Goal: Information Seeking & Learning: Compare options

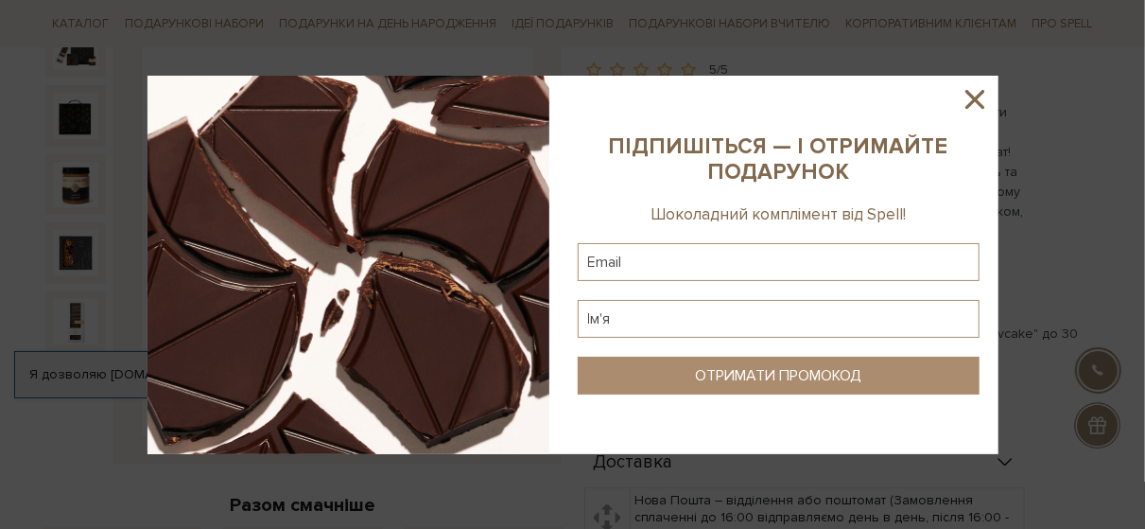
click at [971, 102] on icon at bounding box center [975, 99] width 19 height 19
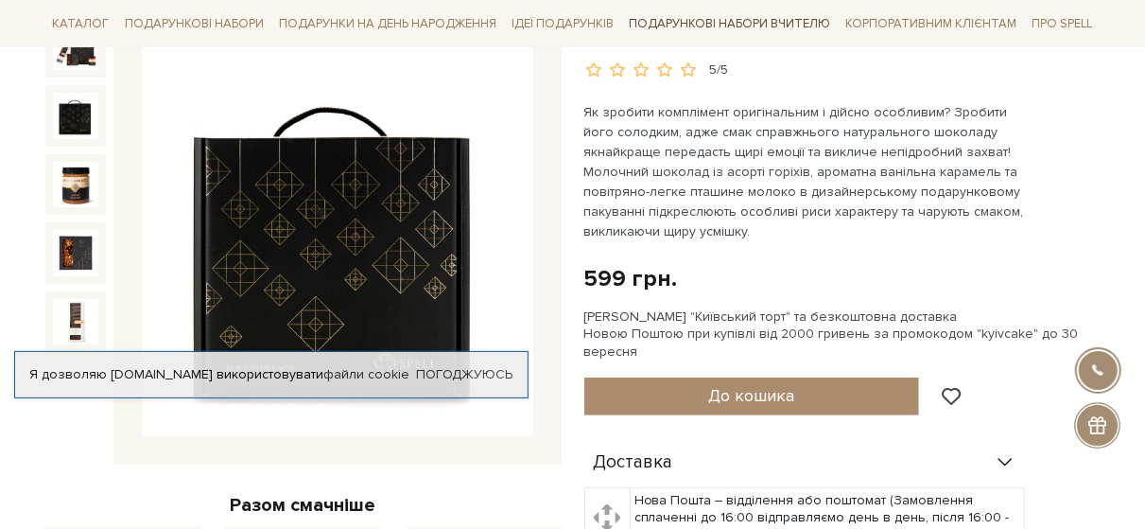
click at [663, 24] on link "Подарункові набори Вчителю" at bounding box center [729, 24] width 217 height 32
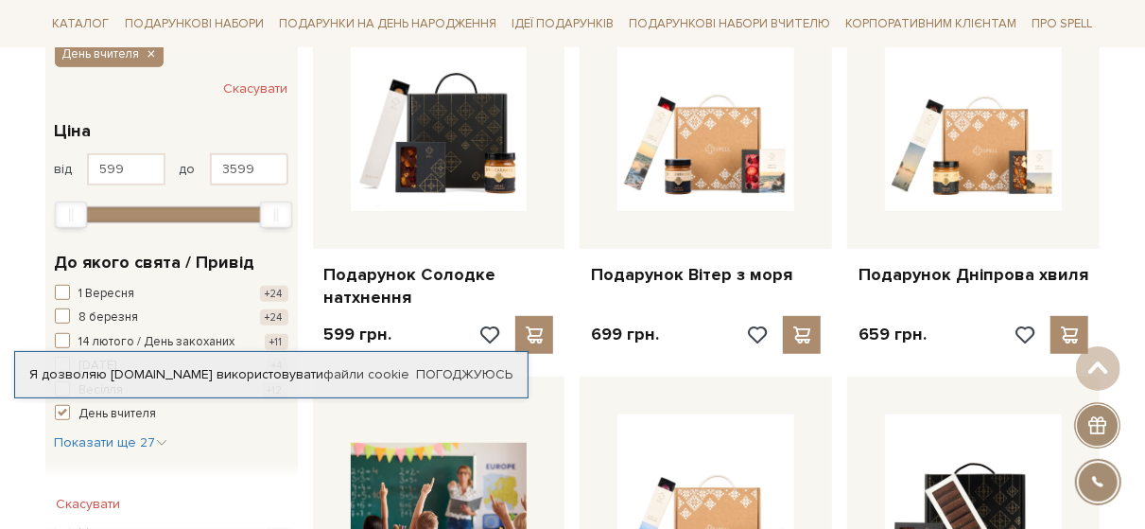
scroll to position [368, 0]
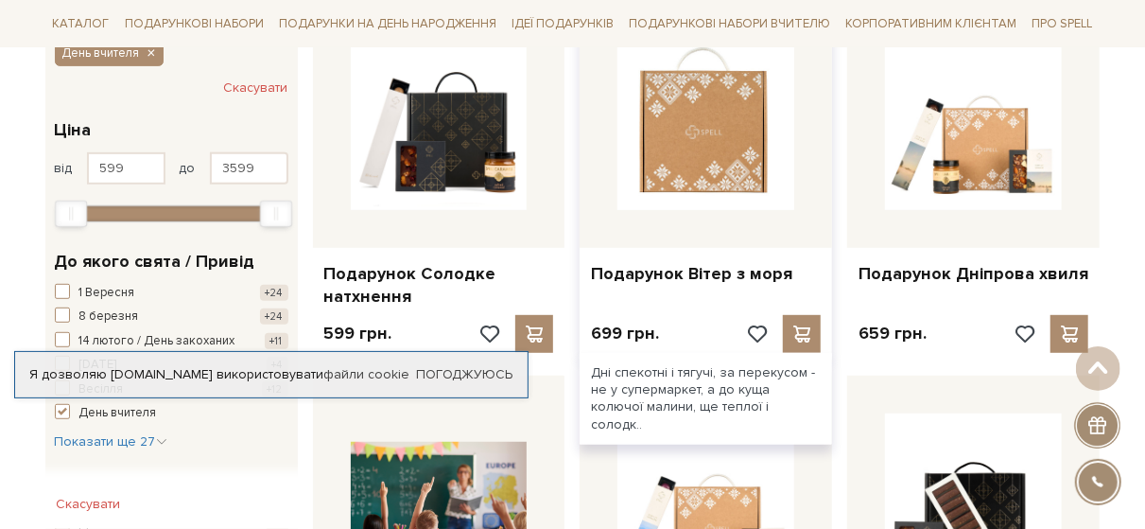
click at [757, 150] on img at bounding box center [706, 121] width 177 height 177
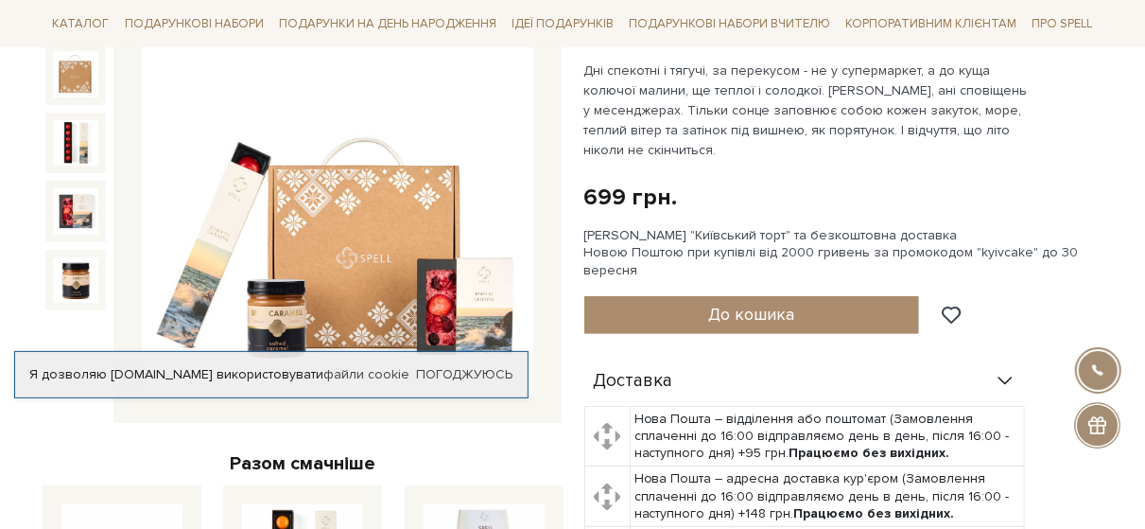
click at [426, 187] on img at bounding box center [337, 199] width 391 height 391
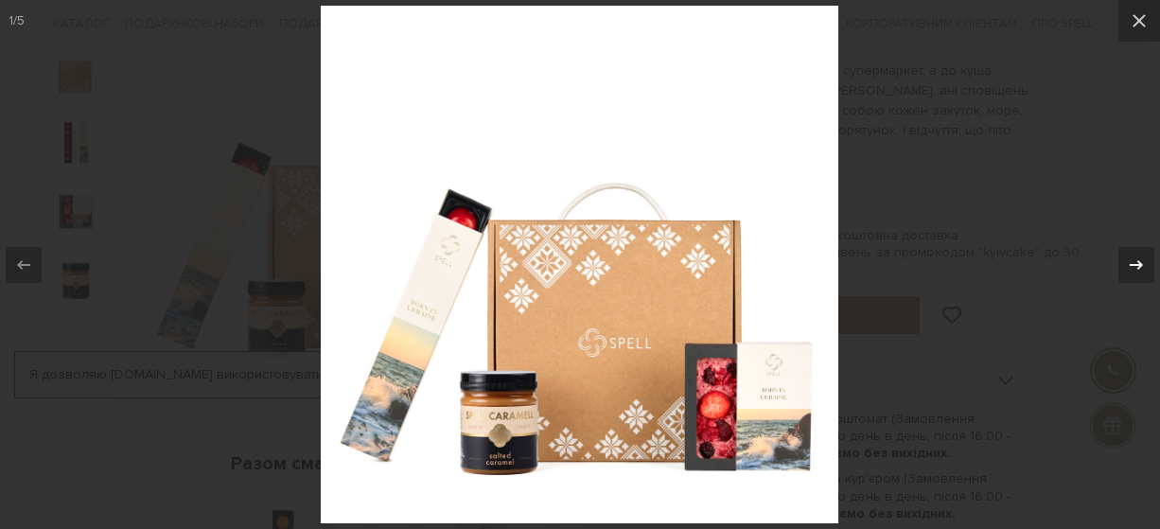
click at [1140, 259] on icon at bounding box center [1136, 264] width 23 height 23
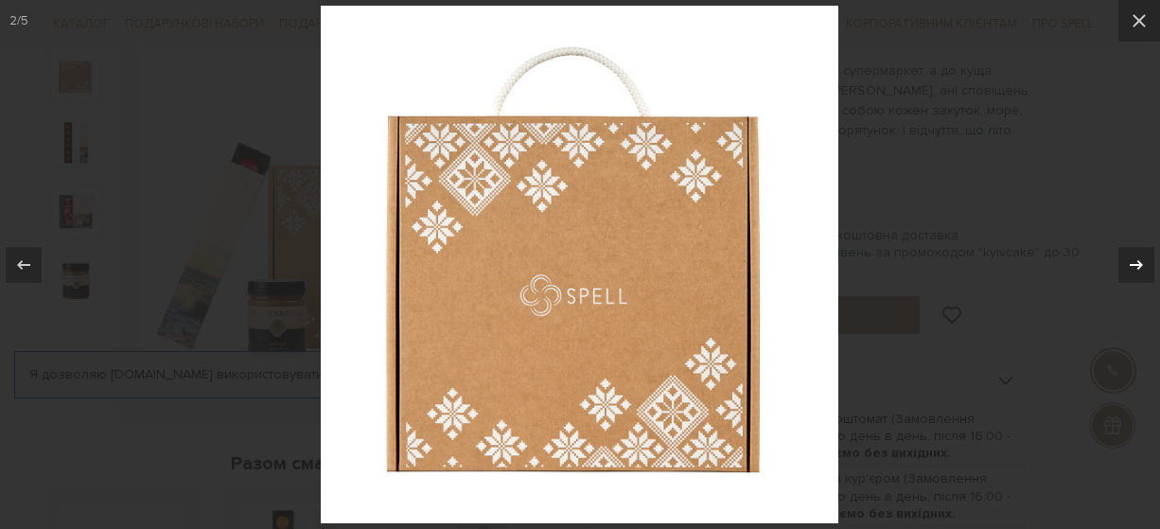
click at [1140, 259] on icon at bounding box center [1136, 264] width 23 height 23
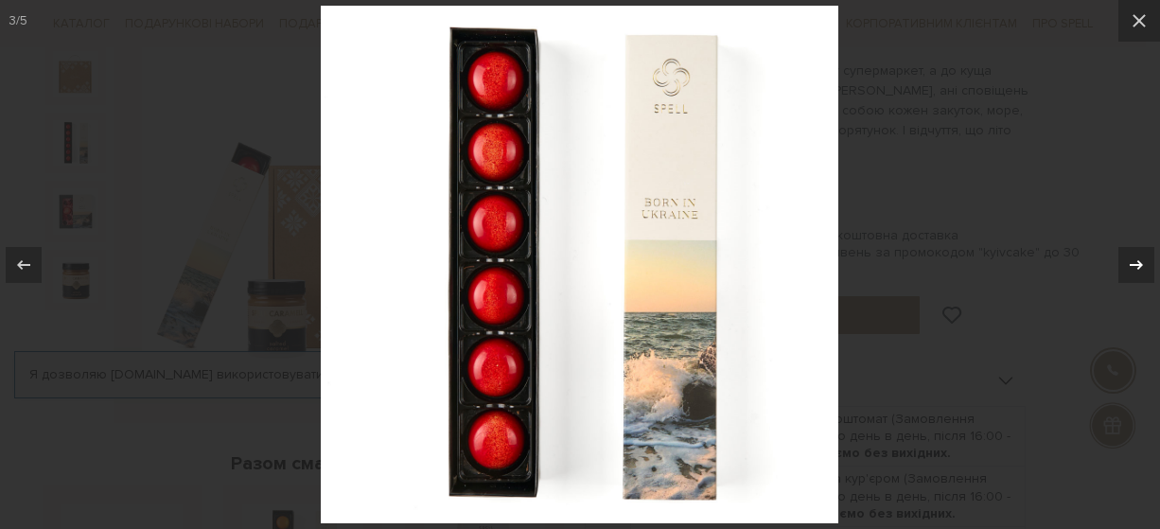
click at [1140, 259] on div "3 / 5" at bounding box center [580, 264] width 1160 height 529
click at [1140, 259] on icon at bounding box center [1136, 264] width 23 height 23
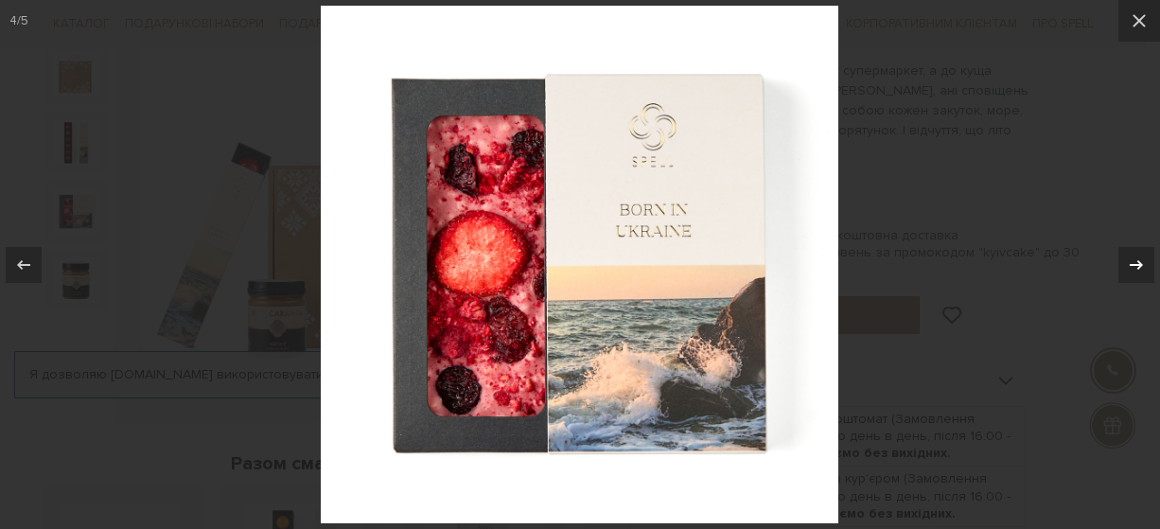
click at [1140, 259] on div "4 / 5" at bounding box center [580, 264] width 1160 height 529
click at [1140, 259] on icon at bounding box center [1136, 264] width 23 height 23
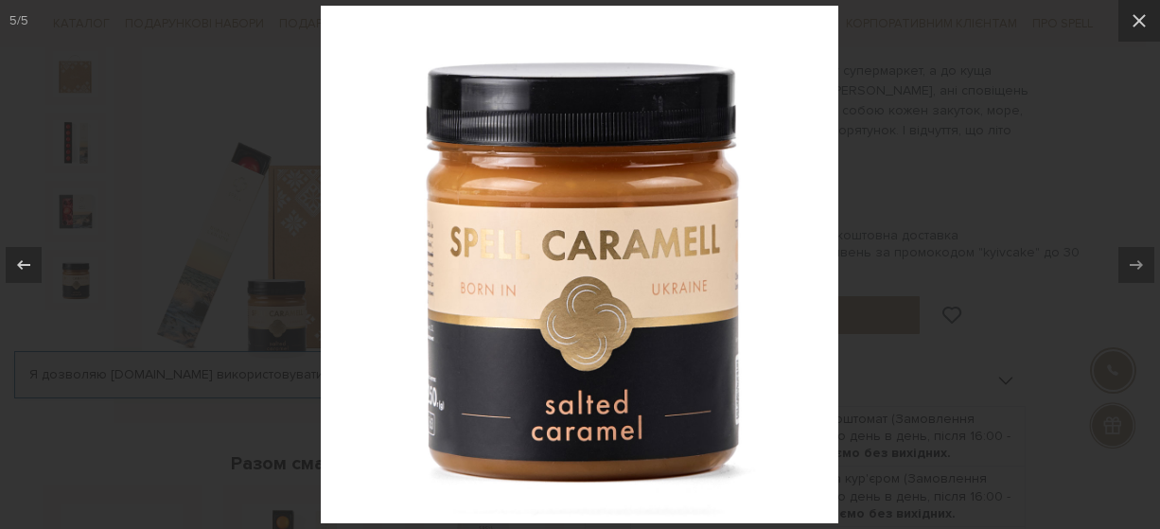
click at [979, 171] on div at bounding box center [580, 264] width 1160 height 529
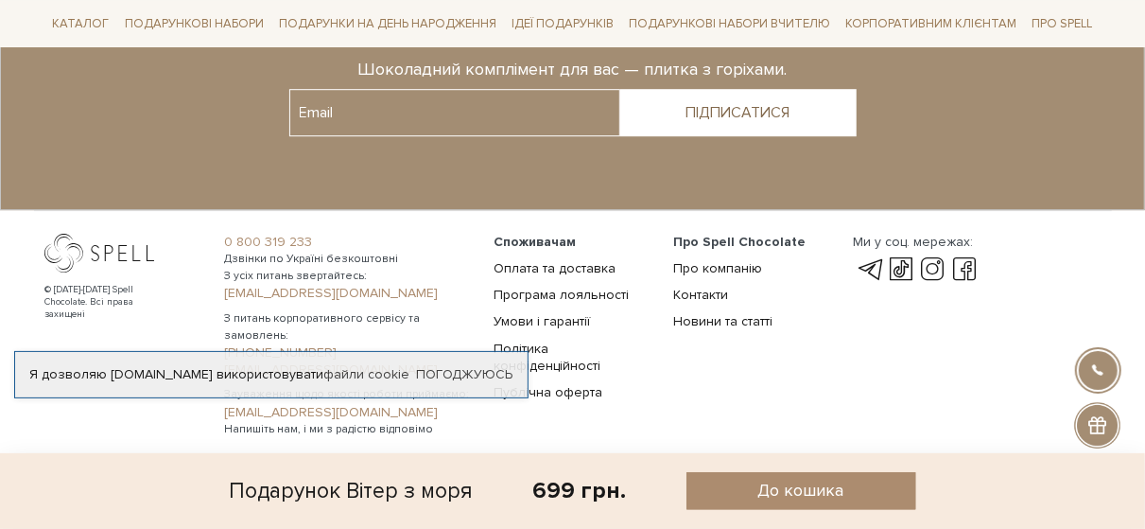
scroll to position [2424, 0]
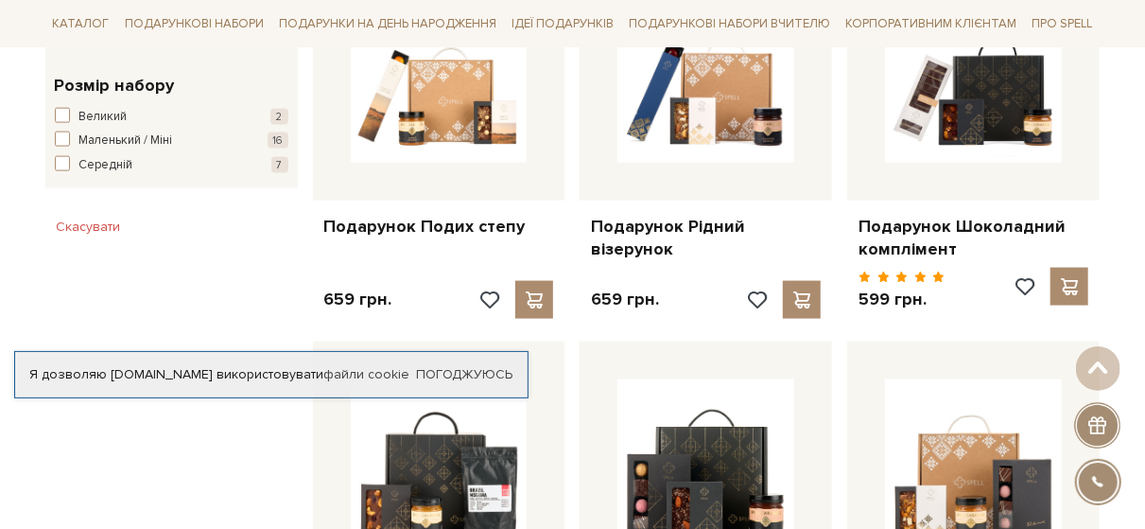
scroll to position [1150, 0]
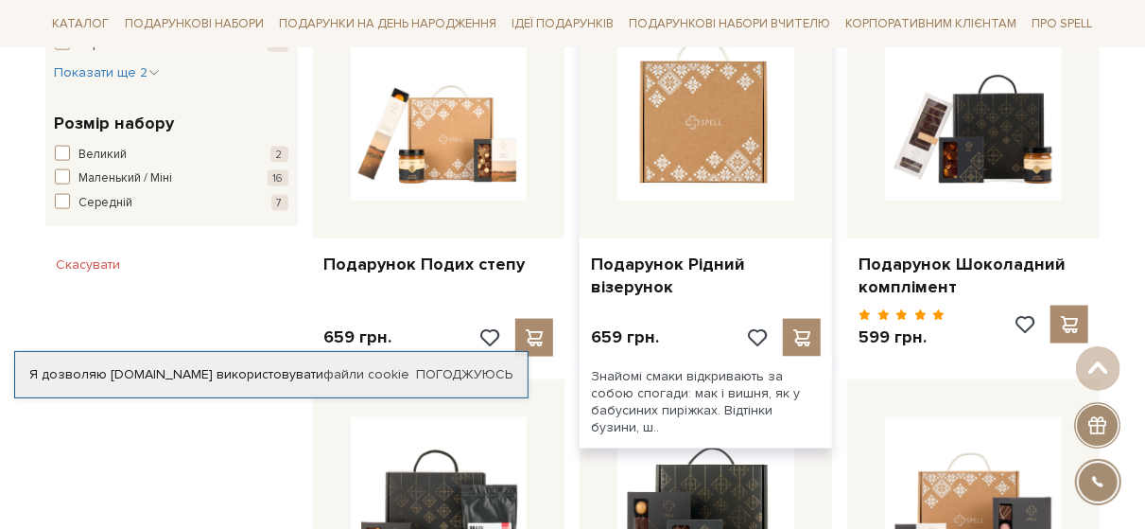
click at [729, 136] on img at bounding box center [706, 112] width 177 height 177
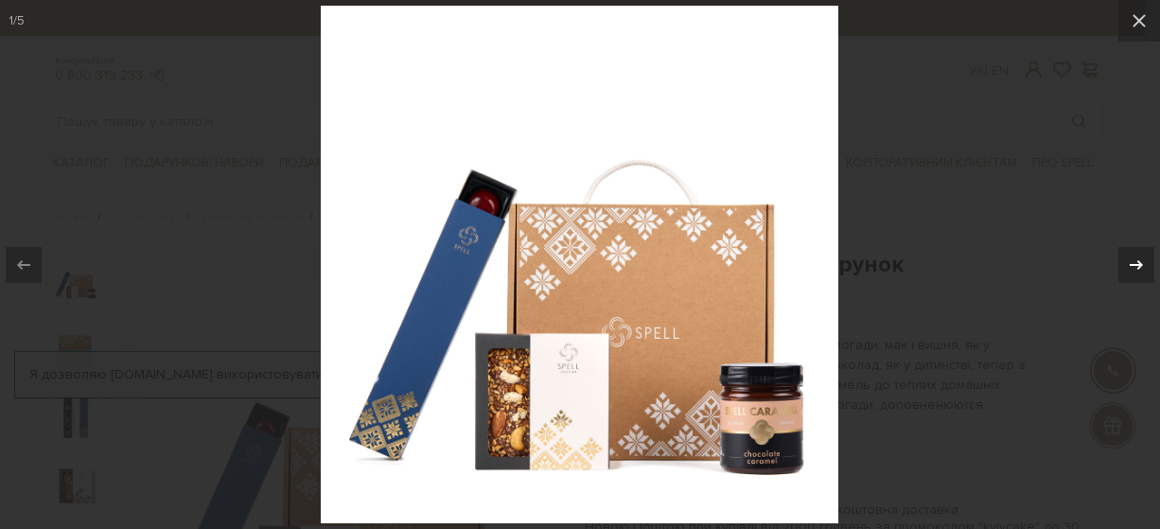
click at [1145, 252] on div at bounding box center [1136, 265] width 36 height 36
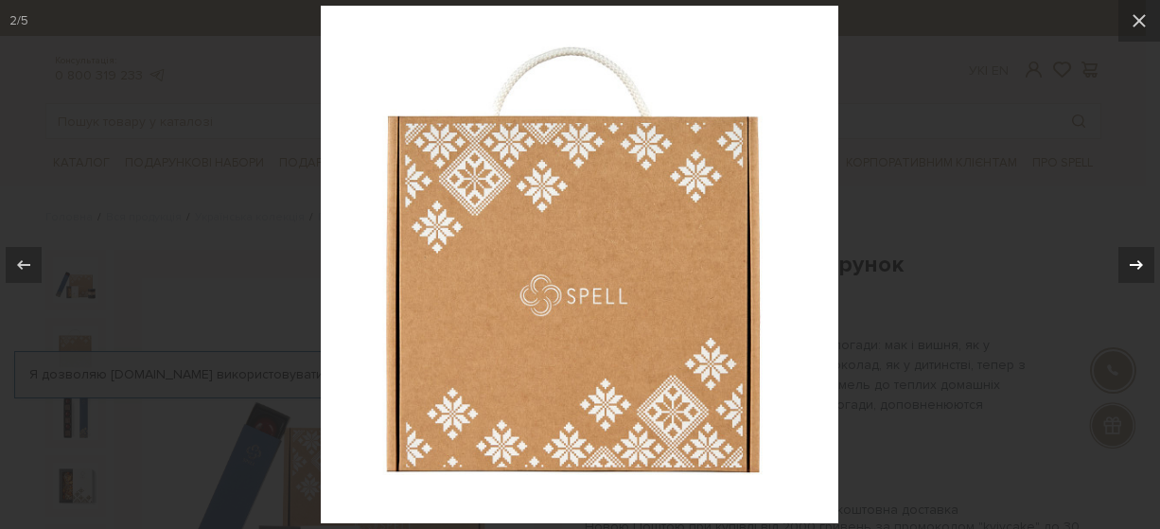
click at [1145, 252] on div at bounding box center [1136, 265] width 36 height 36
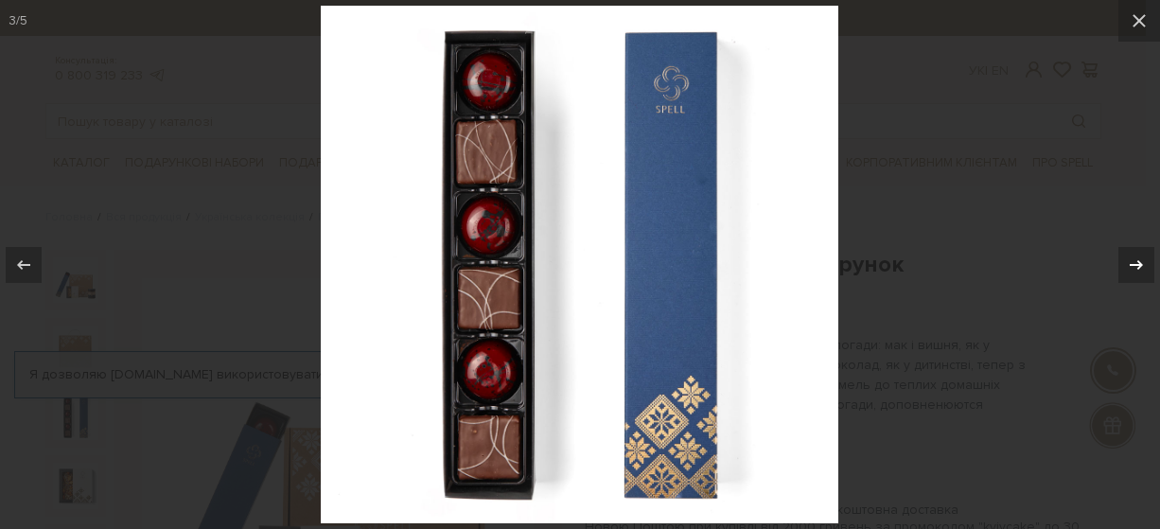
click at [1145, 252] on div at bounding box center [1136, 265] width 36 height 36
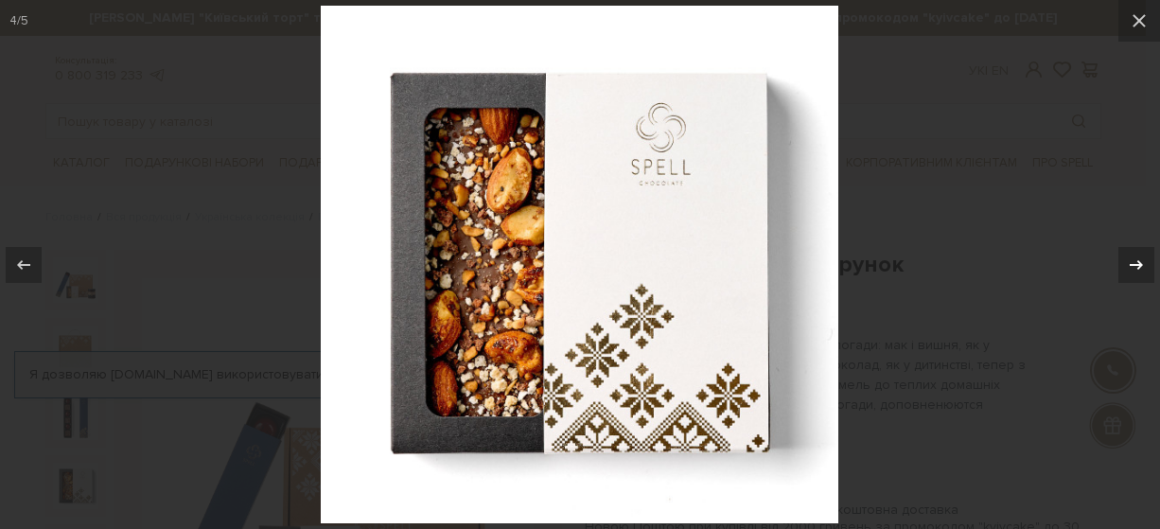
click at [1145, 252] on div at bounding box center [1136, 265] width 36 height 36
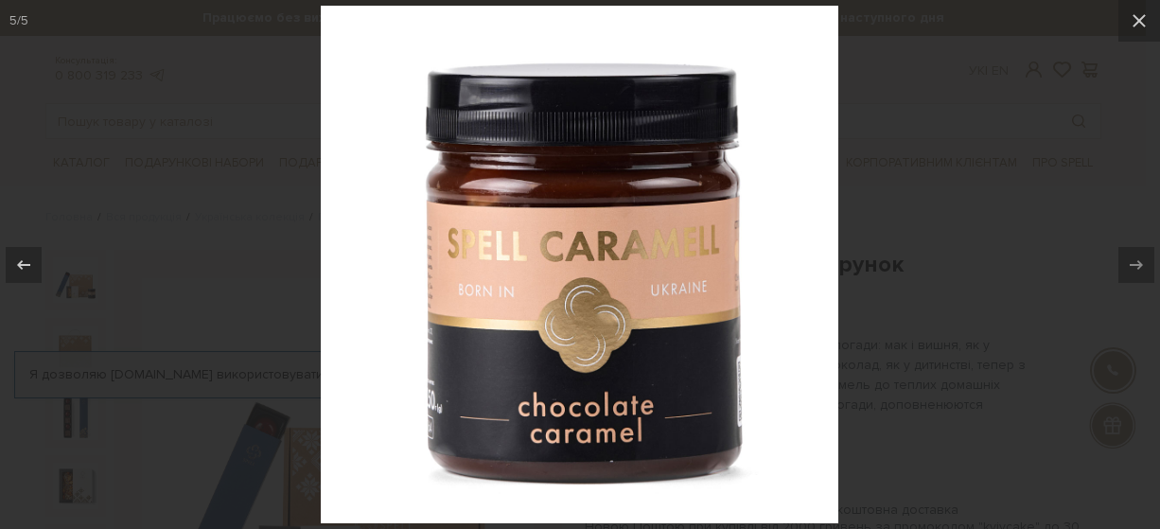
click at [1054, 98] on div at bounding box center [580, 264] width 1160 height 529
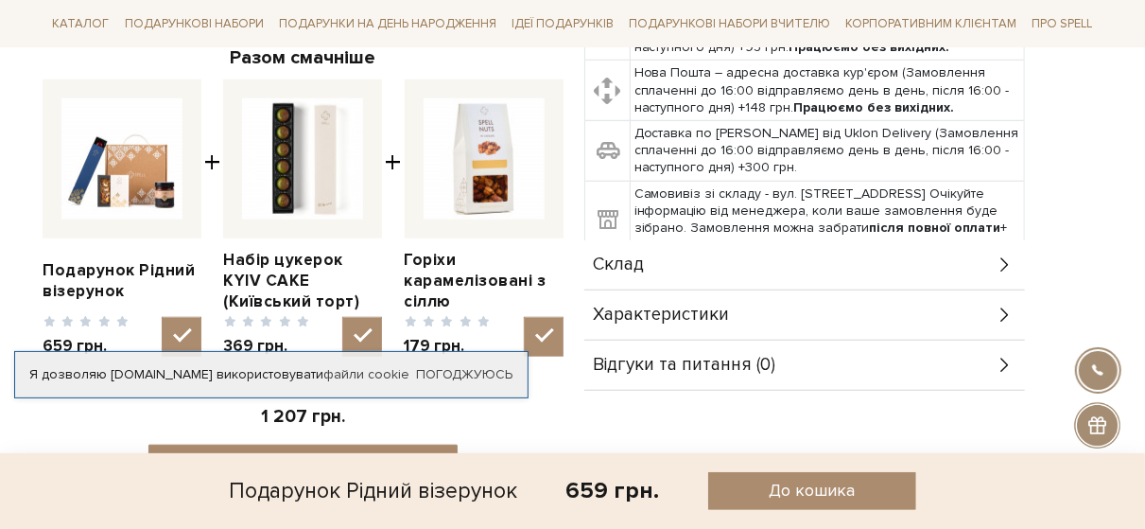
scroll to position [680, 0]
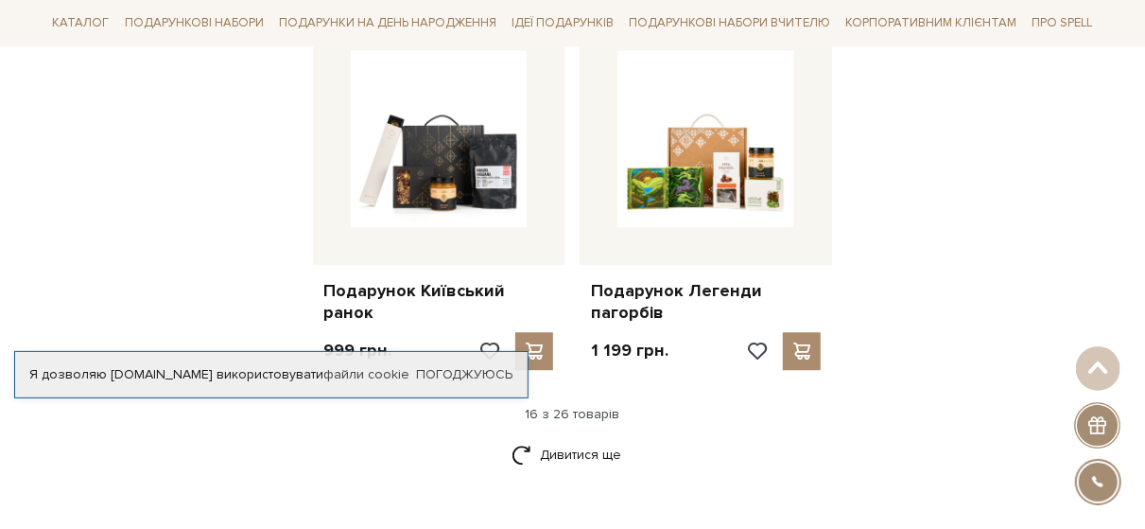
scroll to position [2287, 0]
